Goal: Information Seeking & Learning: Learn about a topic

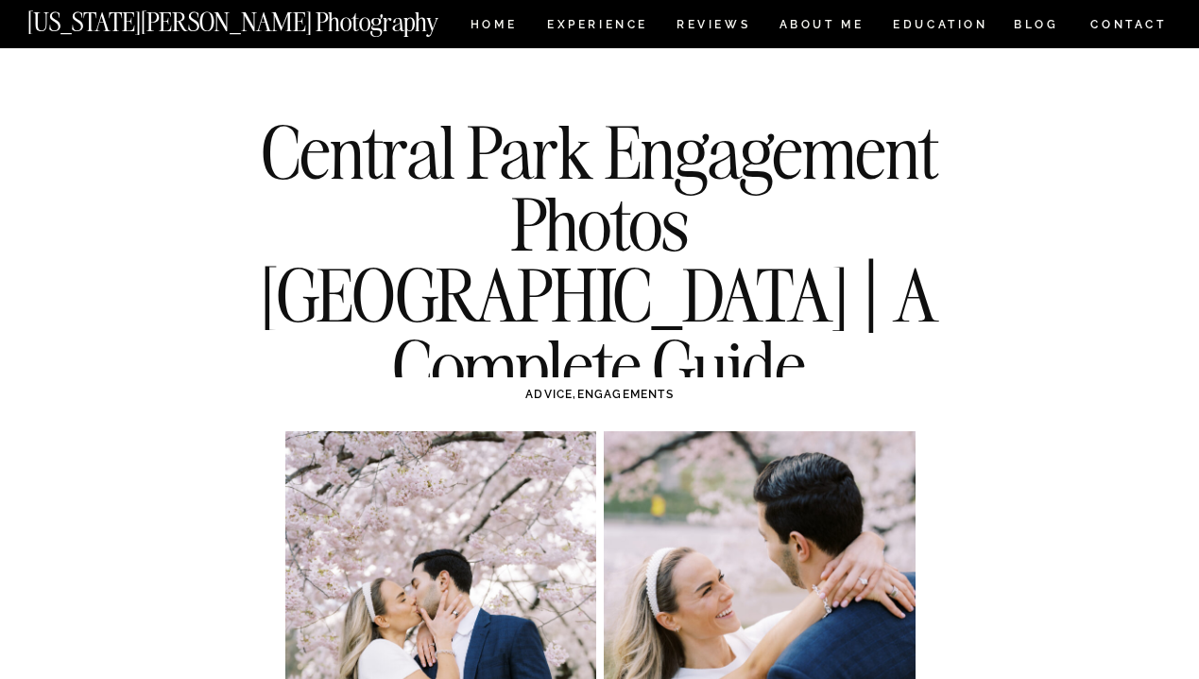
scroll to position [7460, 0]
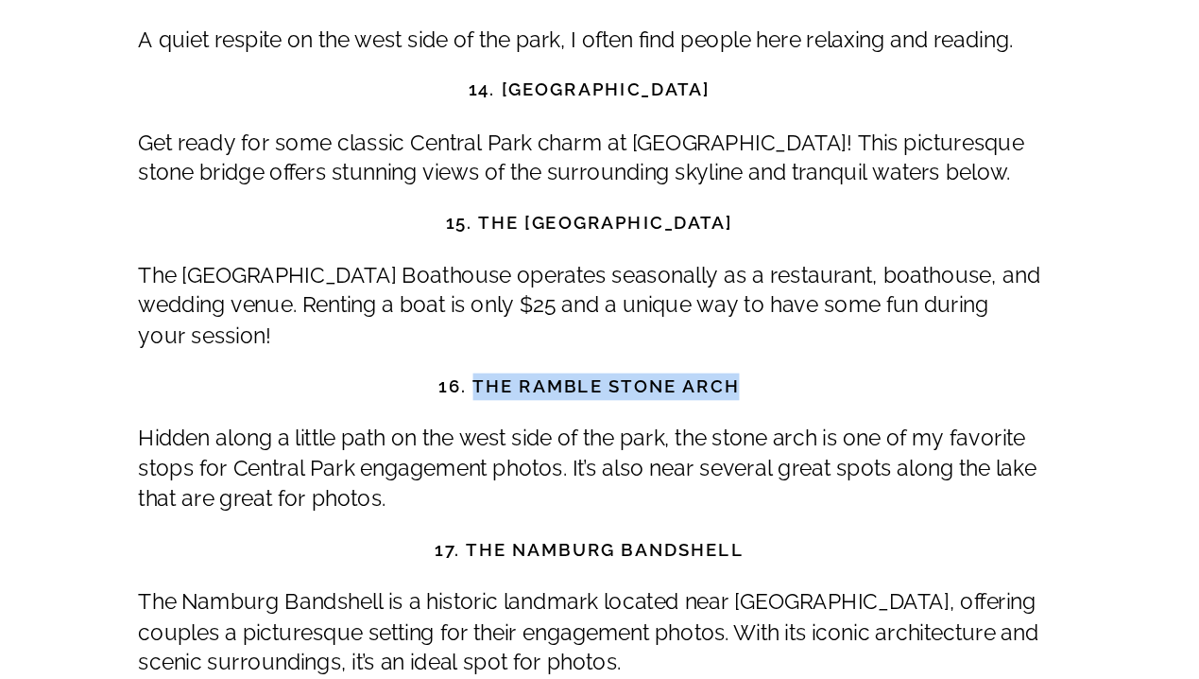
drag, startPoint x: 705, startPoint y: 343, endPoint x: 522, endPoint y: 339, distance: 183.4
click at [522, 464] on h3 "16. The Ramble Stone Arch" at bounding box center [600, 473] width 630 height 19
copy strong "The Ramble Stone Arch"
click at [603, 499] on p "Hidden along a little path on the west side of the park, the stone arch is one …" at bounding box center [600, 530] width 630 height 63
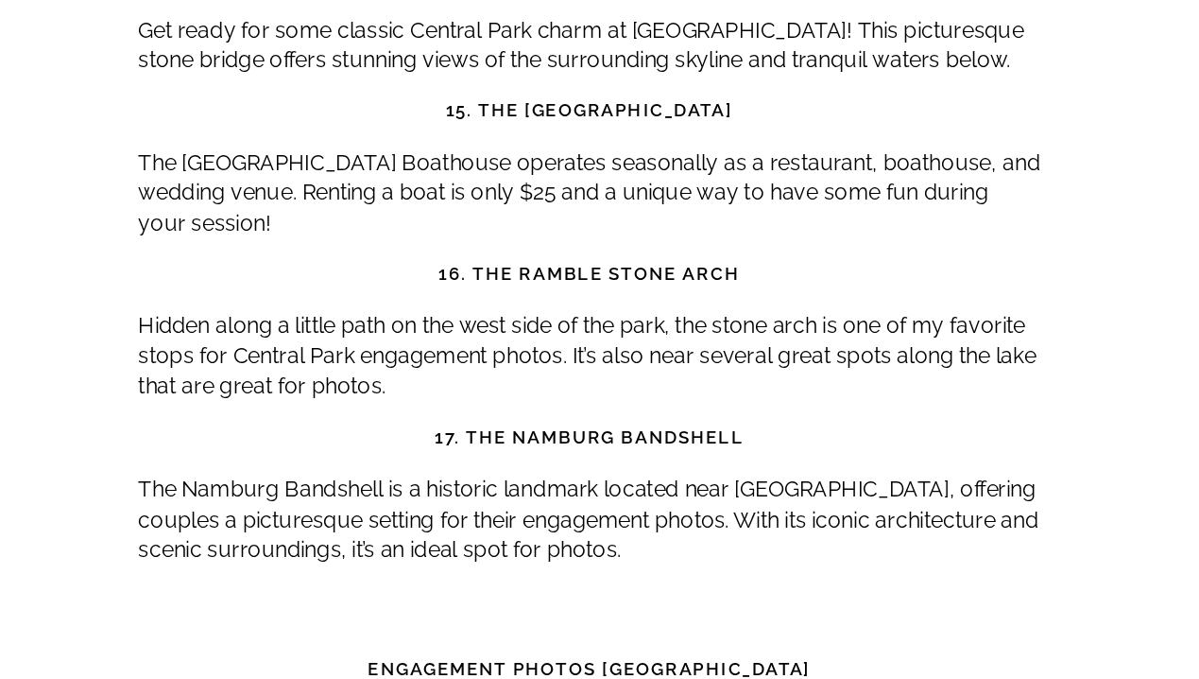
scroll to position [7572, 0]
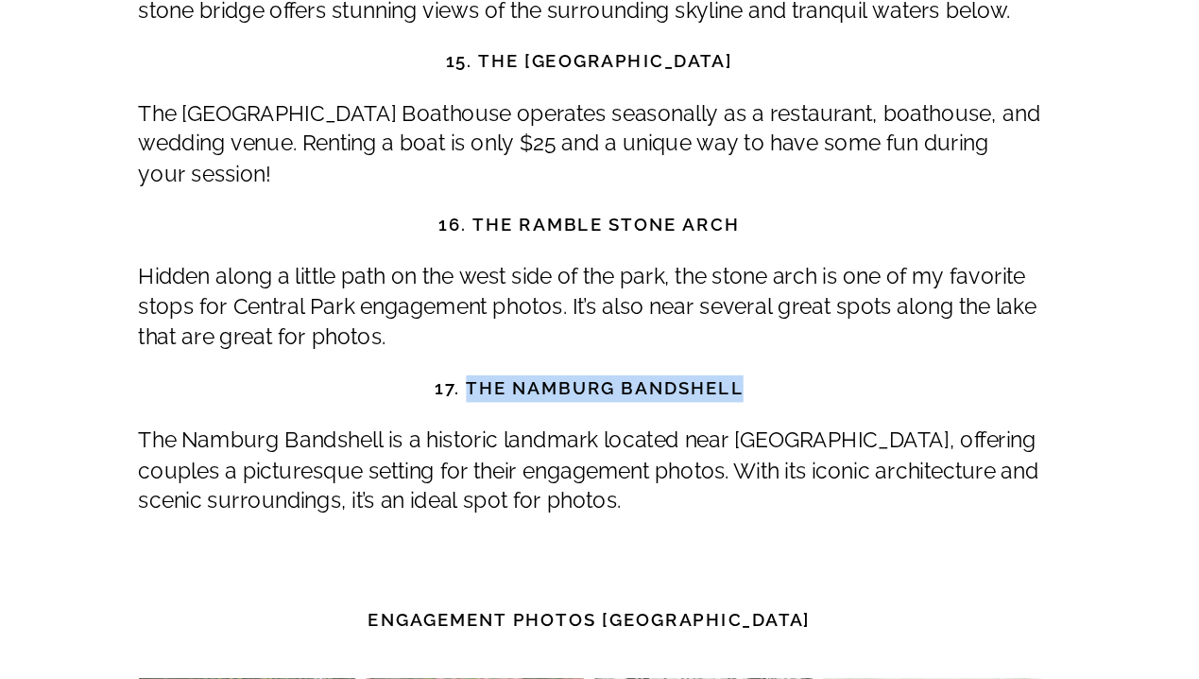
drag, startPoint x: 704, startPoint y: 345, endPoint x: 517, endPoint y: 344, distance: 187.1
click at [517, 468] on strong "17. The Namburg Bandshell" at bounding box center [600, 475] width 216 height 14
copy strong "The Namburg Bandshell"
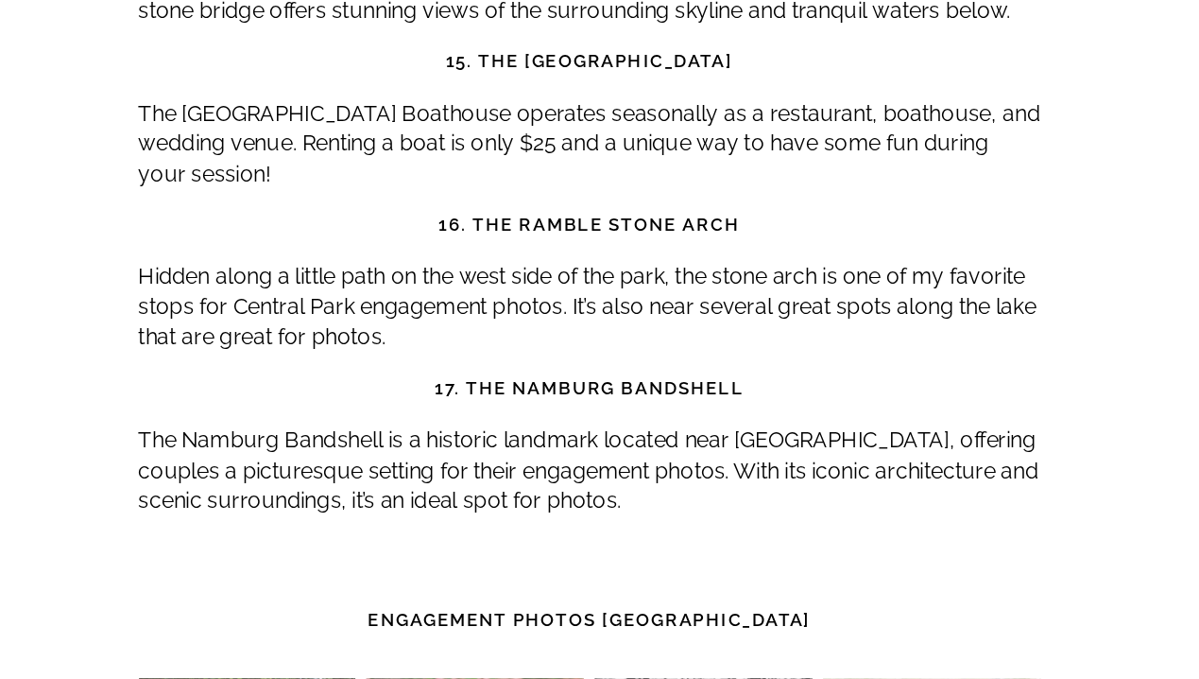
click at [574, 501] on p "The Namburg Bandshell is a historic landmark located near [GEOGRAPHIC_DATA], of…" at bounding box center [600, 532] width 630 height 63
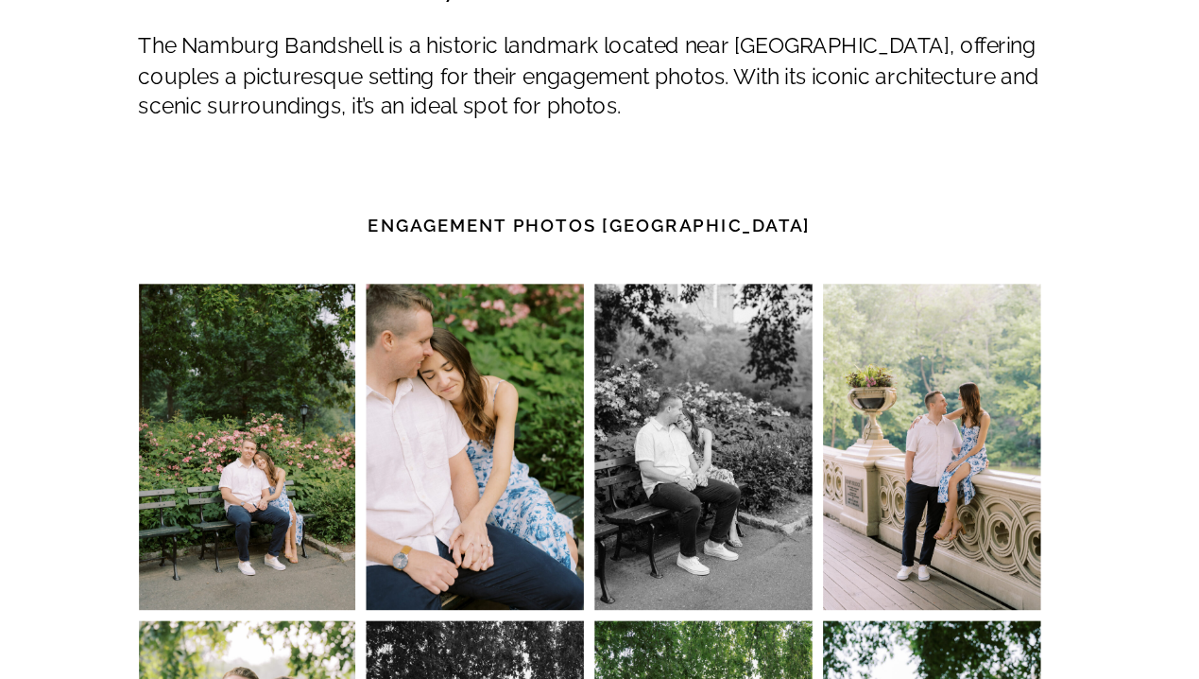
scroll to position [7849, 0]
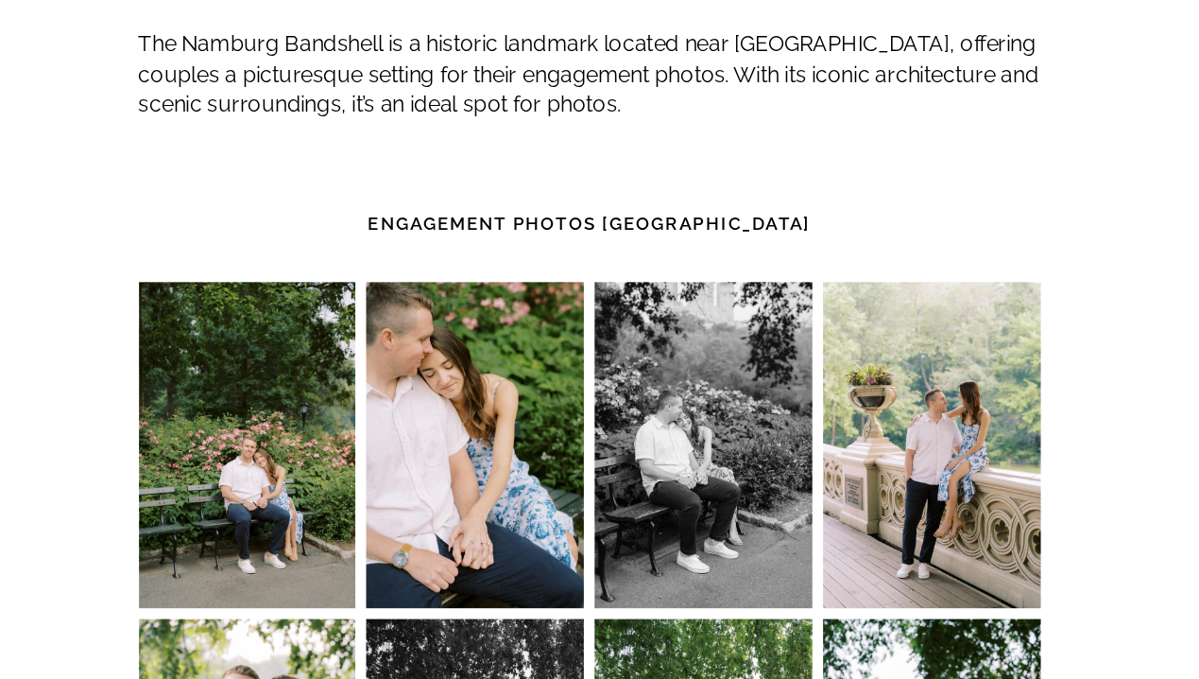
click at [388, 407] on img at bounding box center [361, 515] width 152 height 228
click at [391, 408] on img at bounding box center [361, 515] width 152 height 228
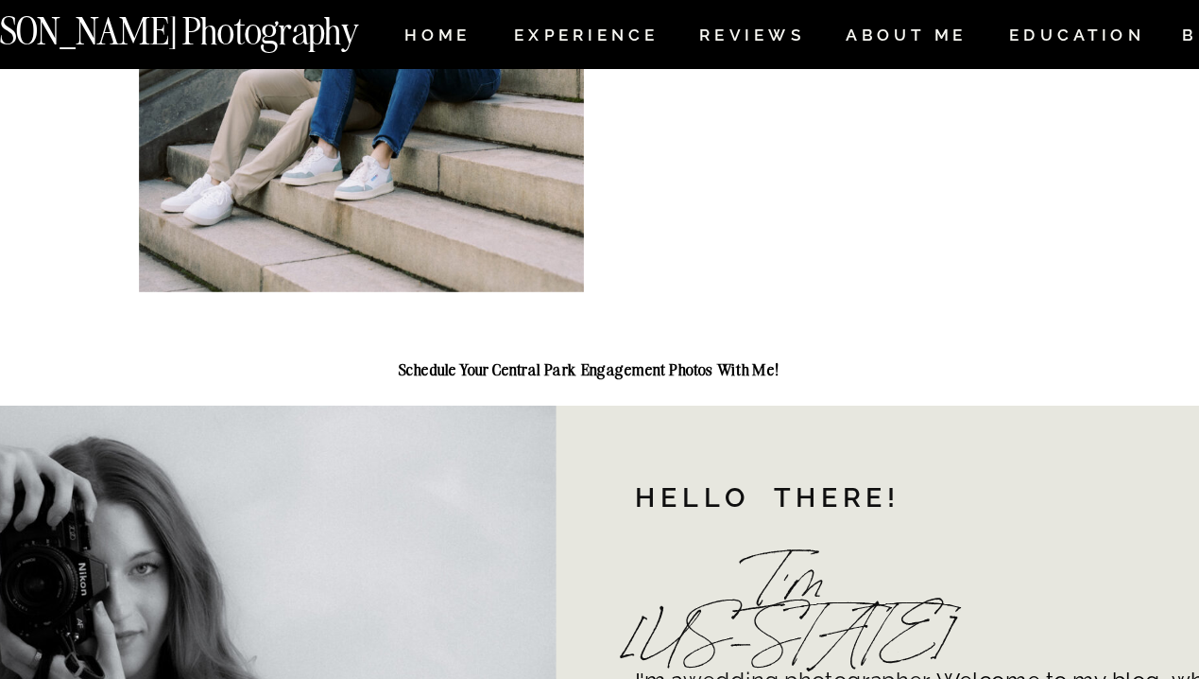
scroll to position [10364, 0]
